Goal: Transaction & Acquisition: Purchase product/service

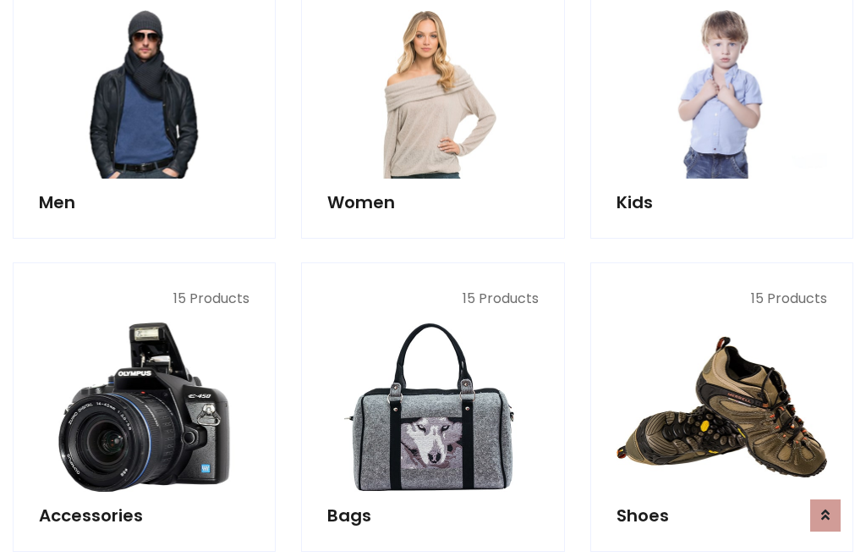
scroll to position [1227, 0]
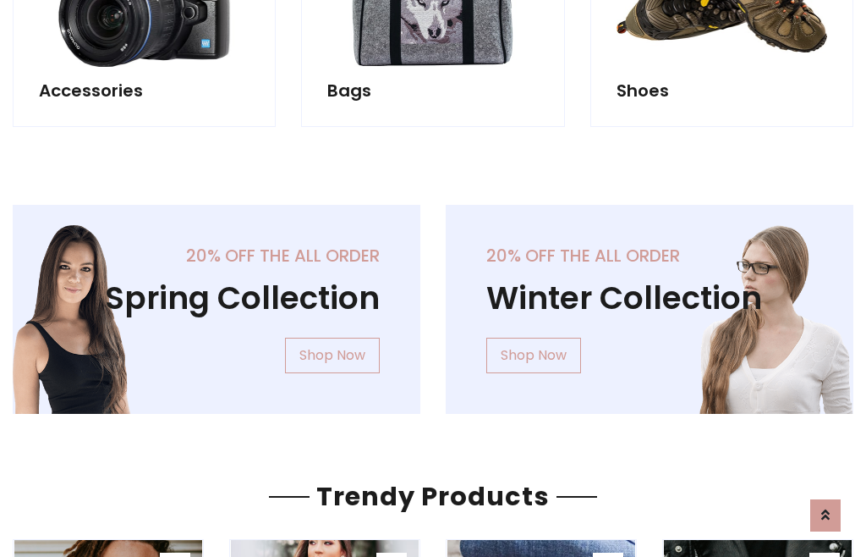
click at [433, 302] on div "20% off the all order Winter Collection Shop Now" at bounding box center [649, 323] width 433 height 236
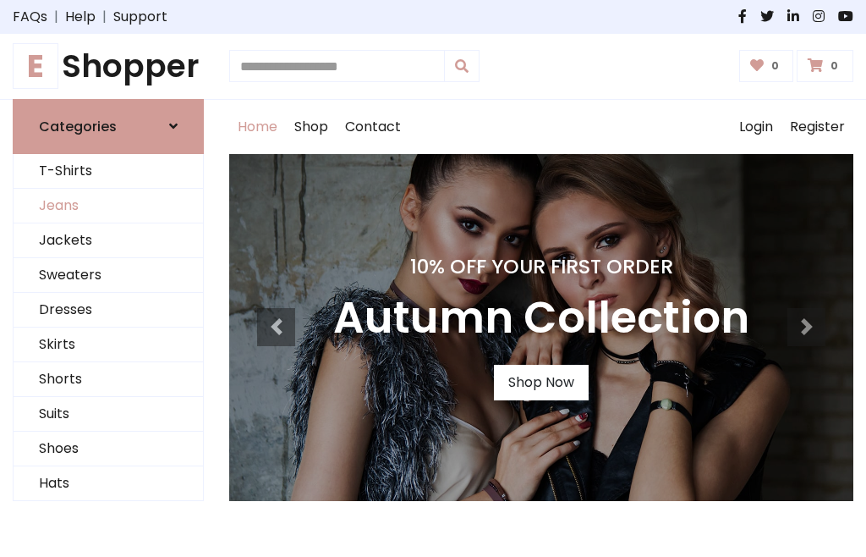
click at [108, 206] on link "Jeans" at bounding box center [108, 206] width 189 height 35
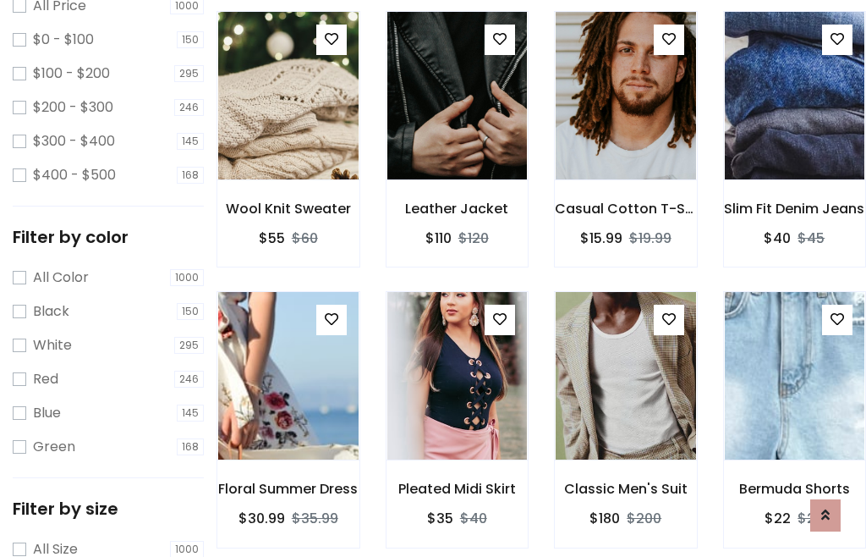
scroll to position [534, 0]
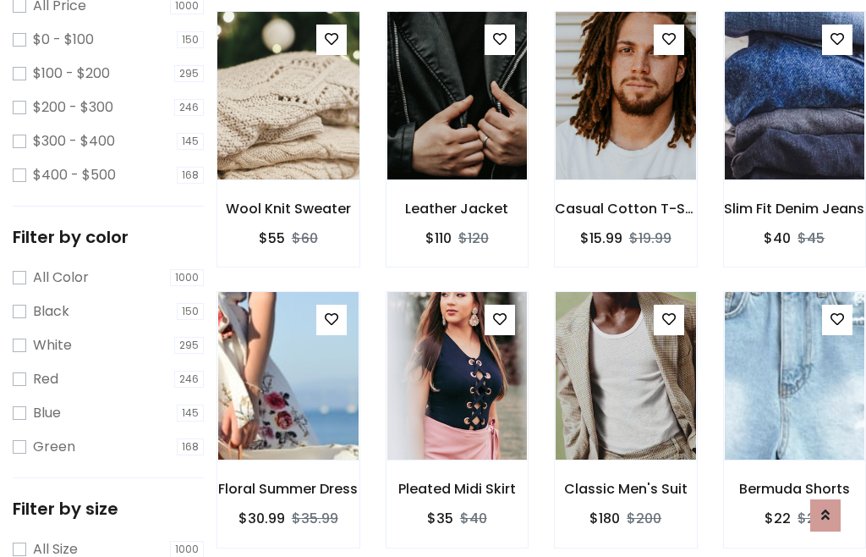
click at [288, 132] on img at bounding box center [288, 96] width 168 height 406
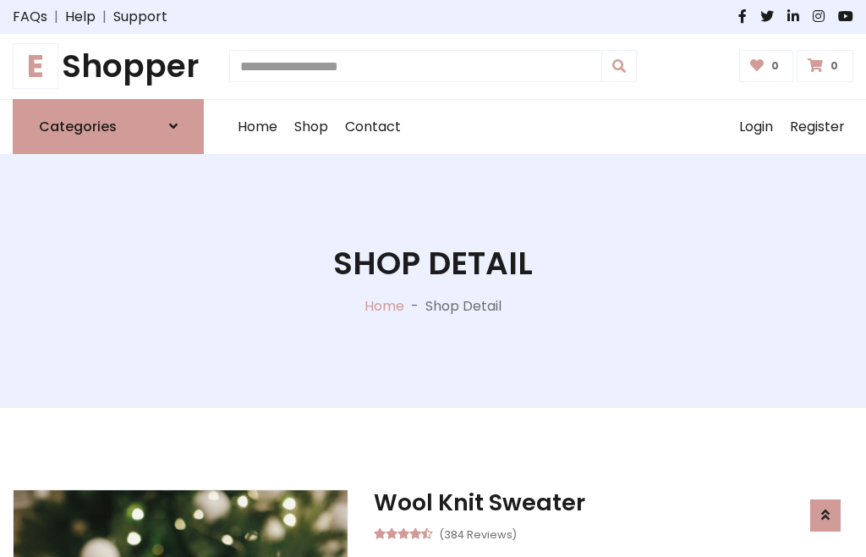
scroll to position [182, 0]
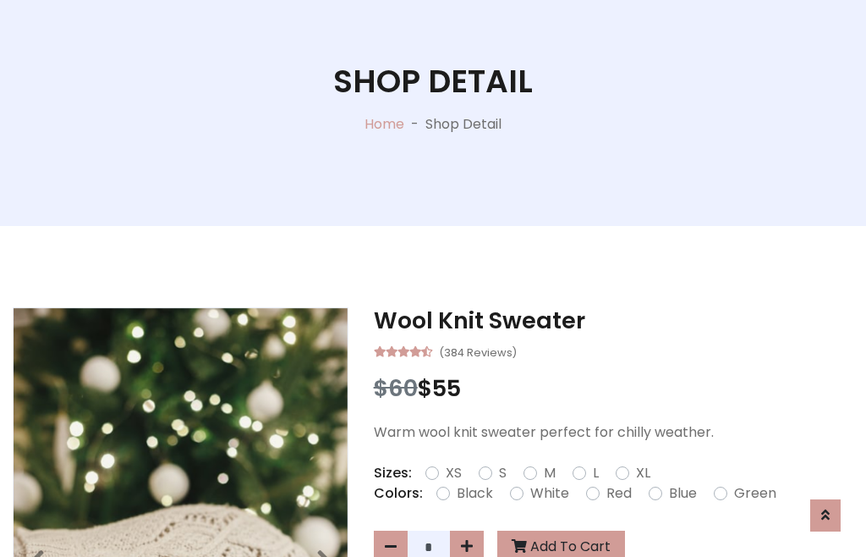
click at [617, 493] on label "Red" at bounding box center [618, 493] width 25 height 20
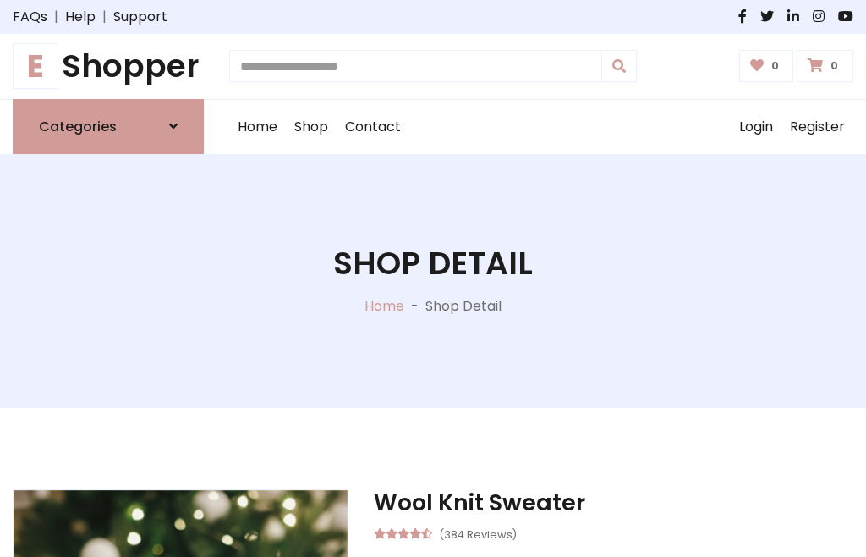
click at [433, 278] on h1 "Shop Detail" at bounding box center [433, 263] width 200 height 38
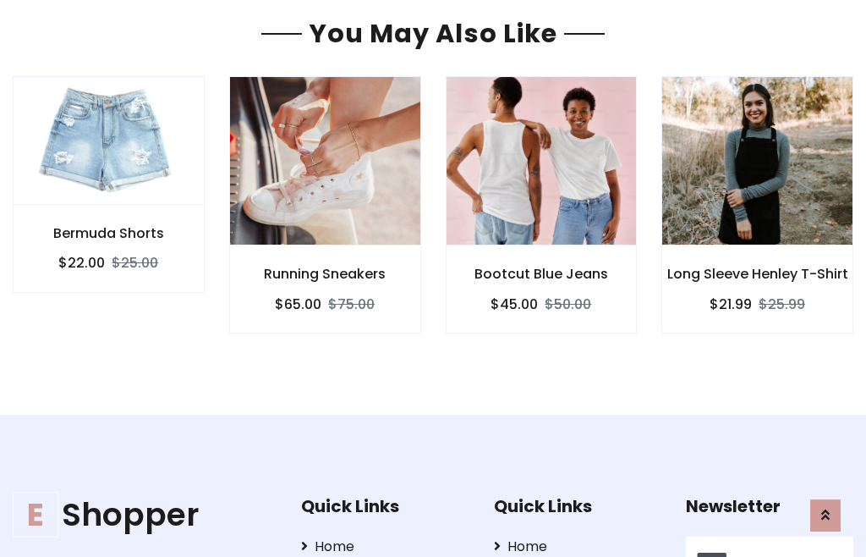
type input "******"
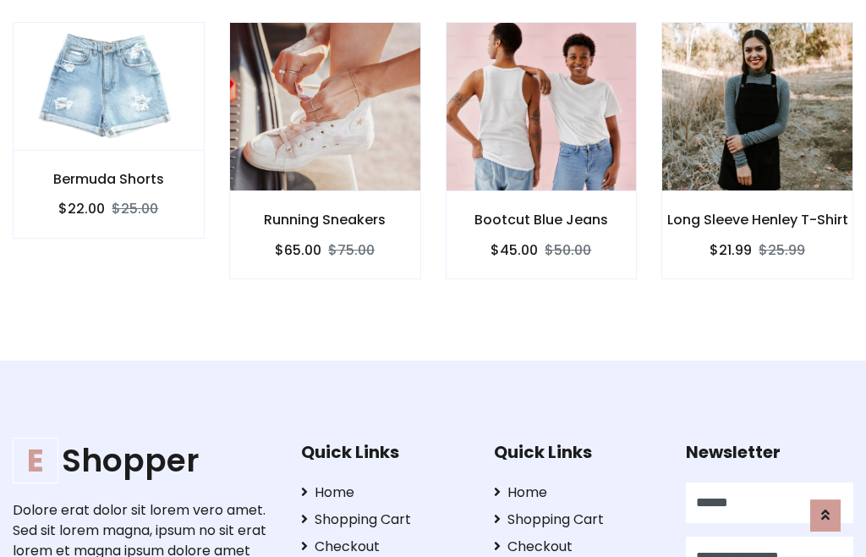
type input "**********"
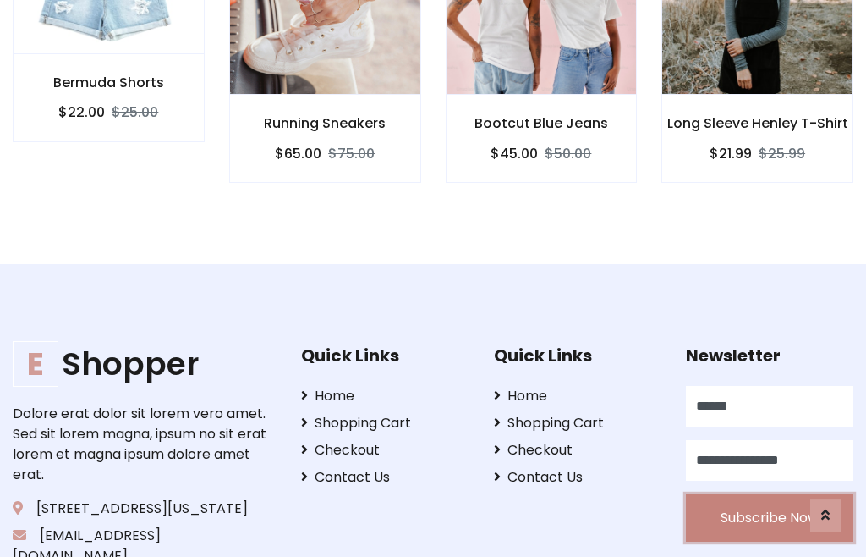
scroll to position [1497, 0]
